Goal: Information Seeking & Learning: Learn about a topic

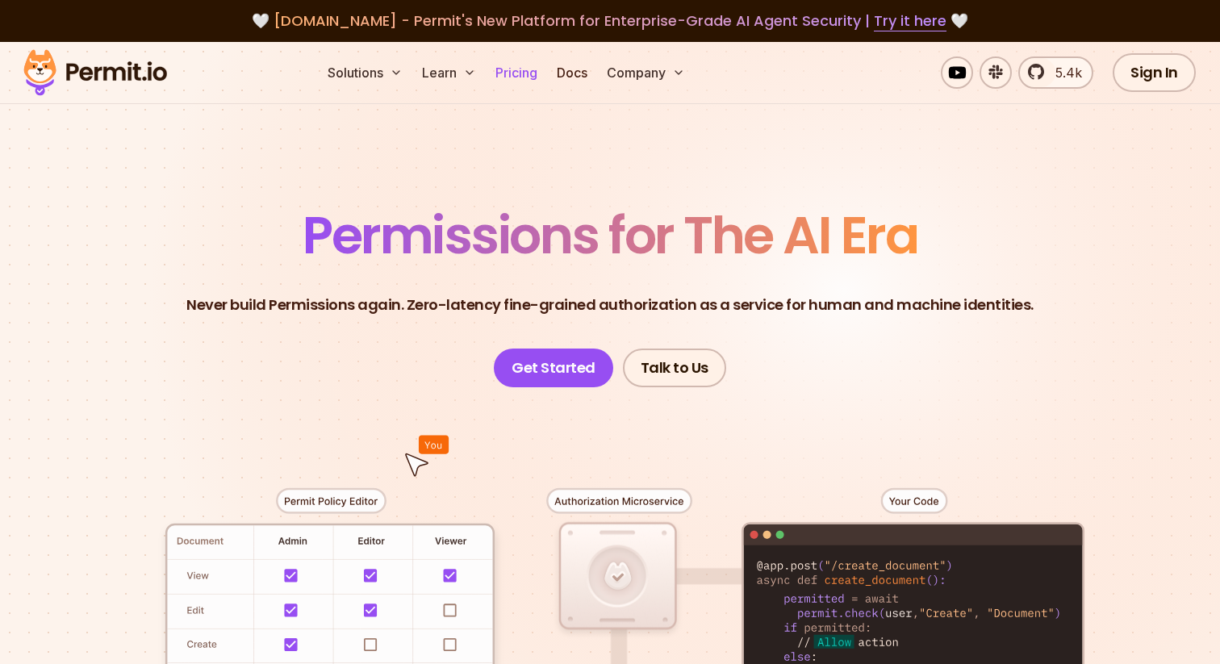
click at [497, 75] on link "Pricing" at bounding box center [516, 72] width 55 height 32
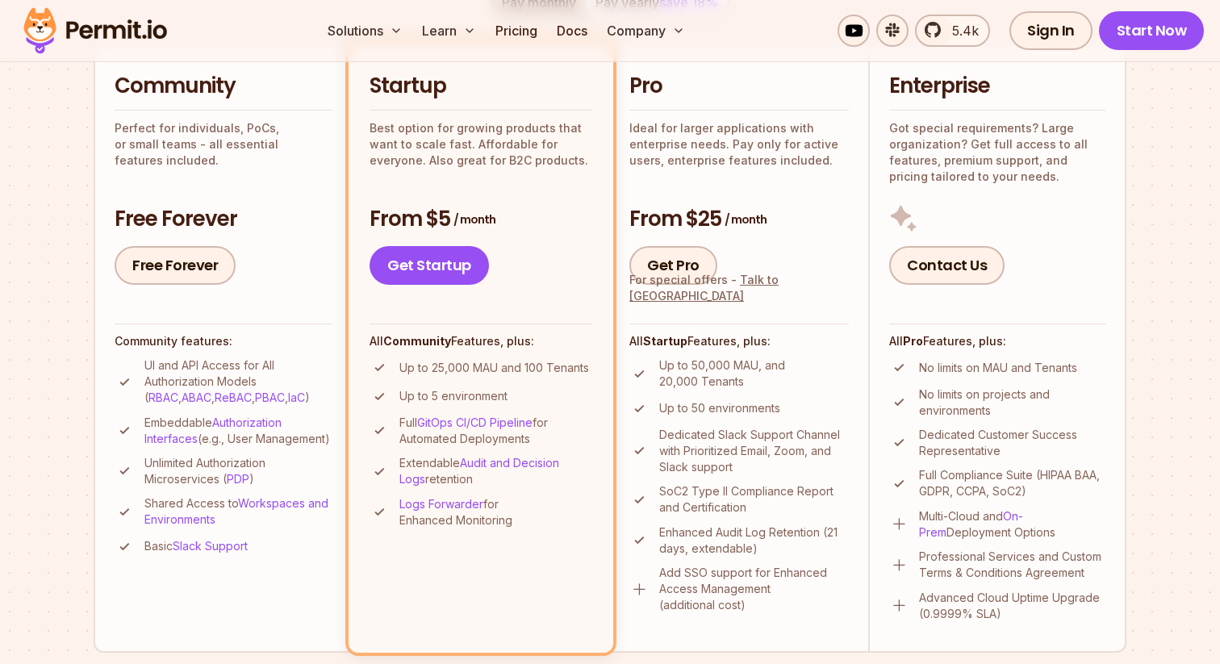
scroll to position [394, 0]
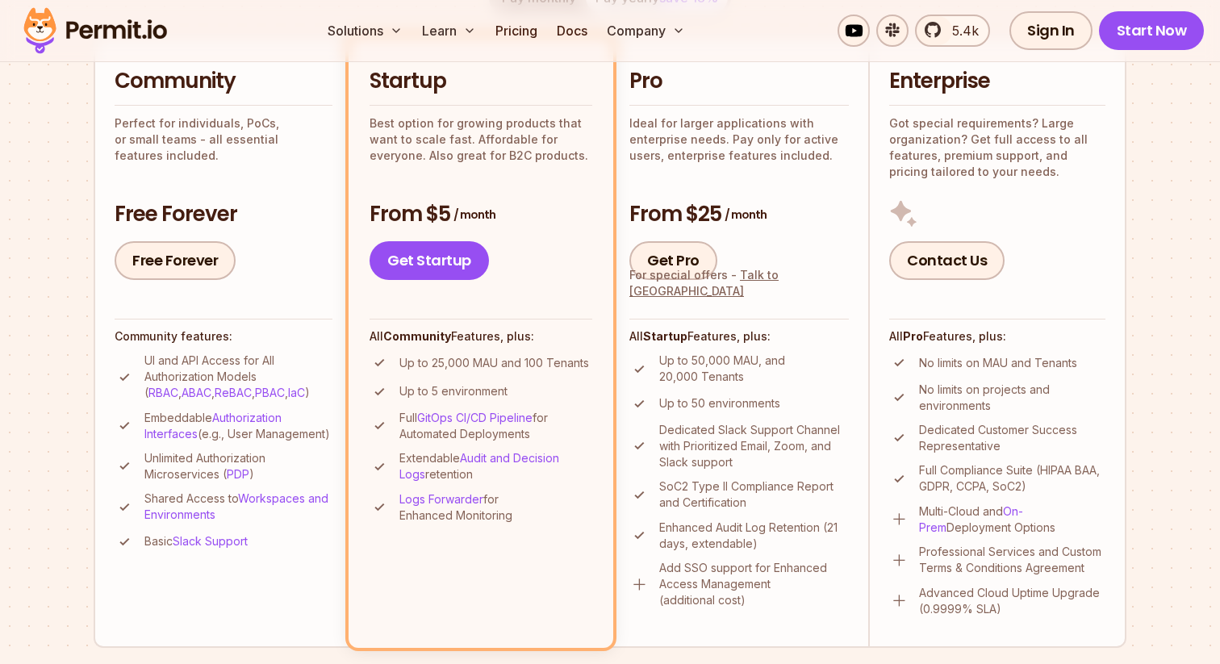
click at [518, 364] on p "Up to 25,000 MAU and 100 Tenants" at bounding box center [494, 363] width 190 height 16
click at [478, 391] on p "Up to 5 environment" at bounding box center [453, 391] width 108 height 16
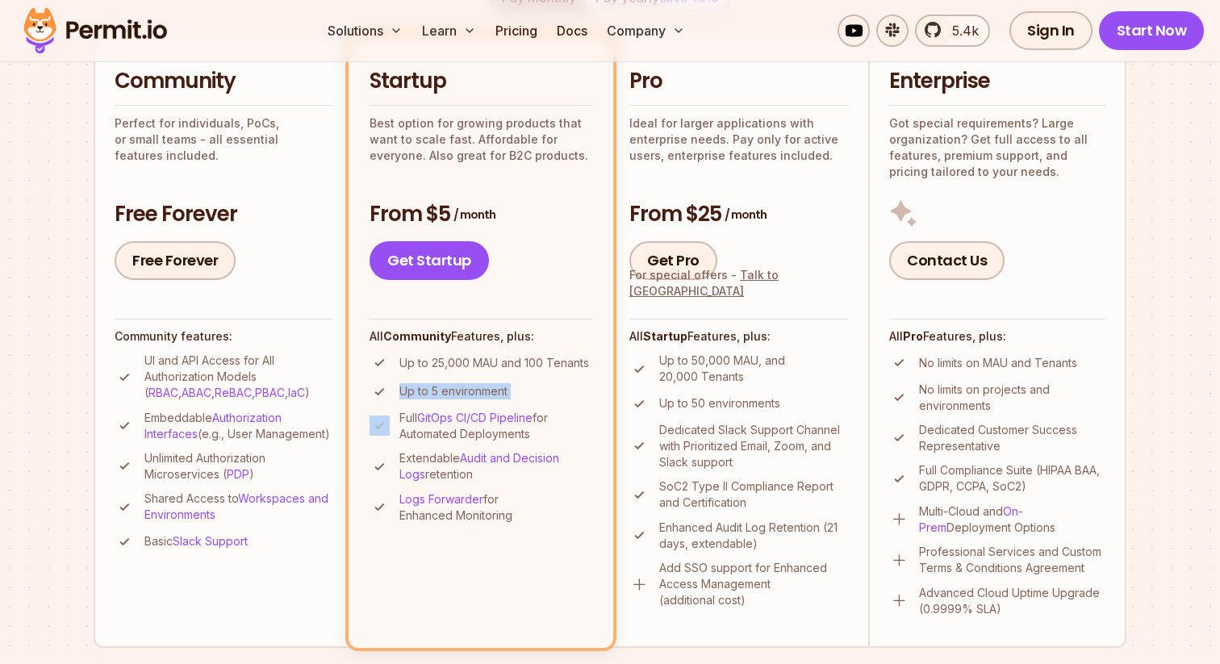
click at [478, 391] on p "Up to 5 environment" at bounding box center [453, 391] width 108 height 16
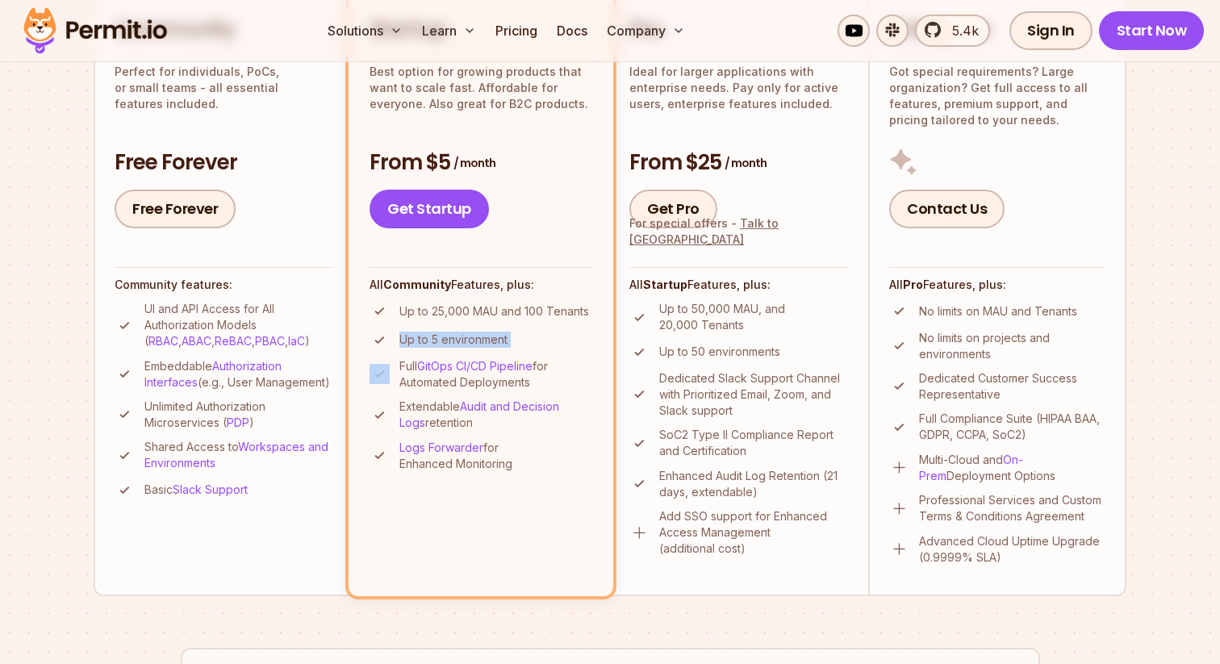
scroll to position [449, 0]
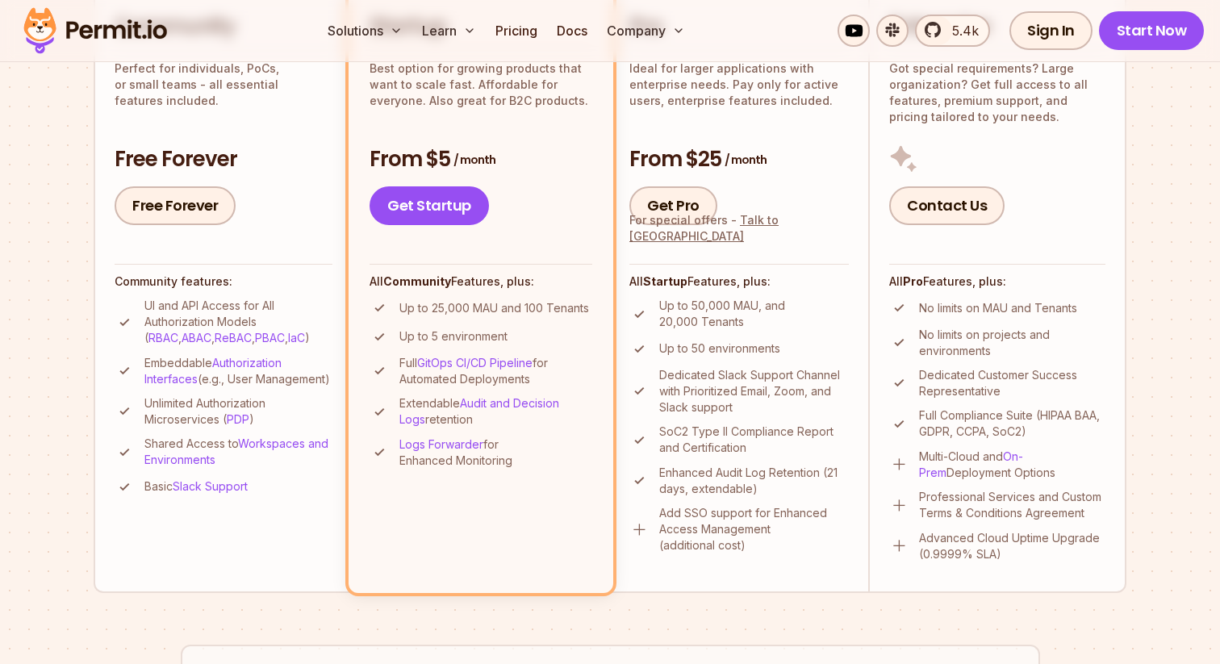
click at [531, 352] on ul "Up to 25,000 MAU and 100 Tenants Up to 5 environment Full GitOps CI/CD Pipeline…" at bounding box center [481, 383] width 223 height 171
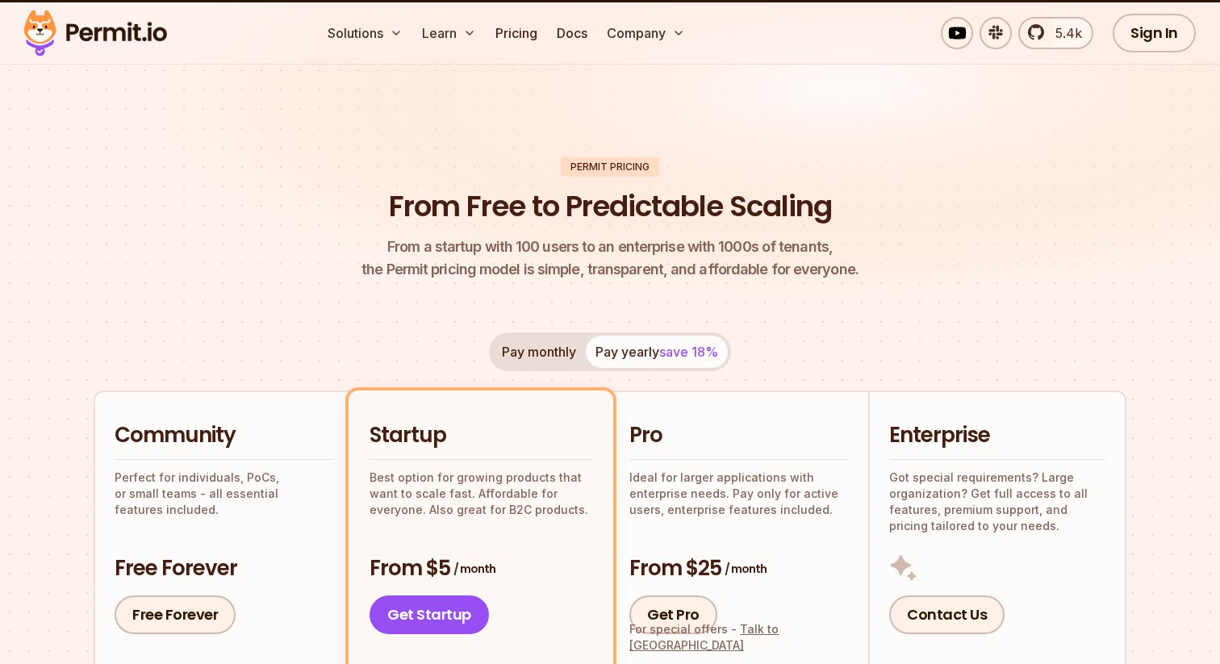
scroll to position [0, 0]
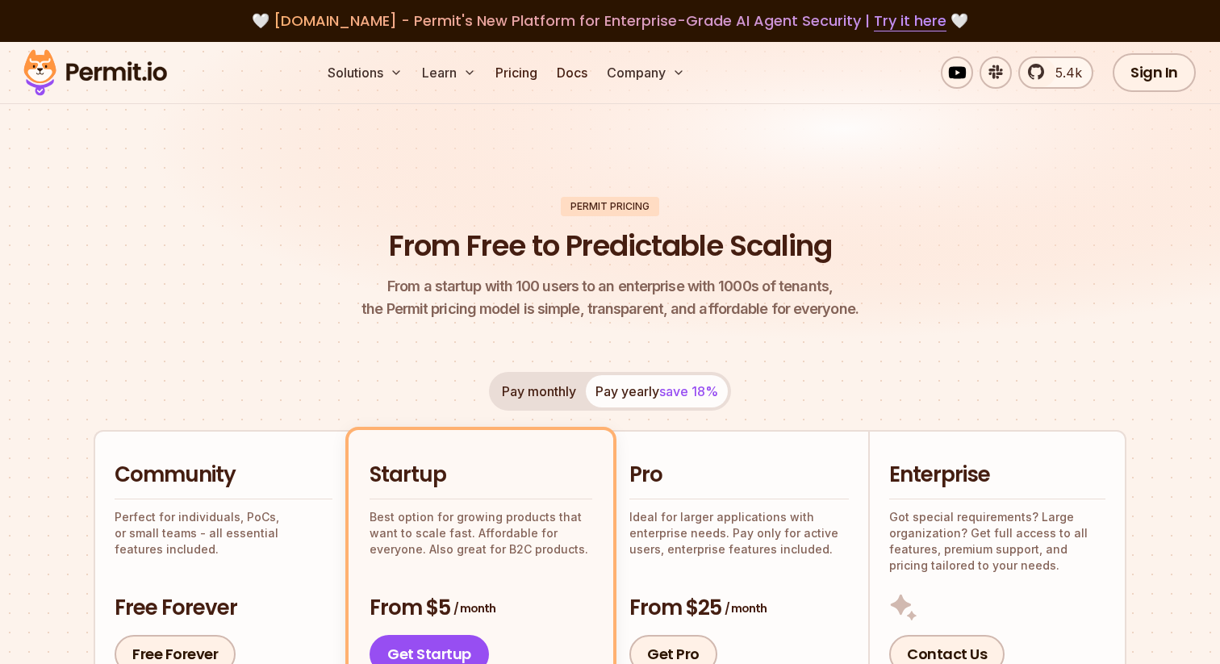
click at [127, 88] on img at bounding box center [95, 72] width 158 height 55
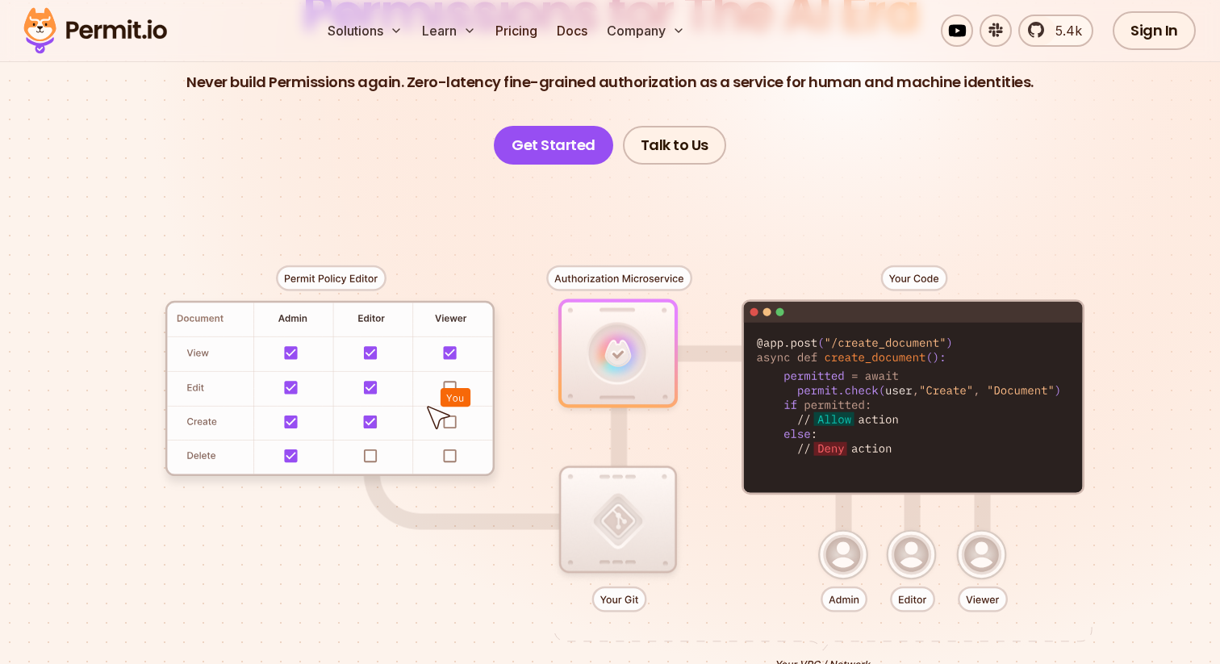
scroll to position [191, 0]
